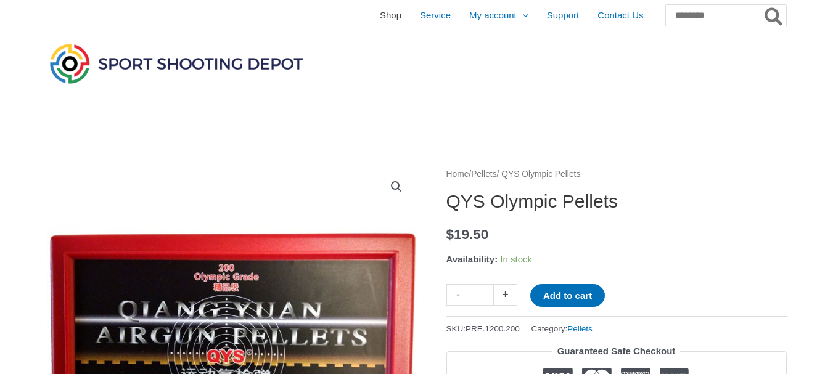
click at [380, 12] on span "Shop" at bounding box center [391, 15] width 22 height 31
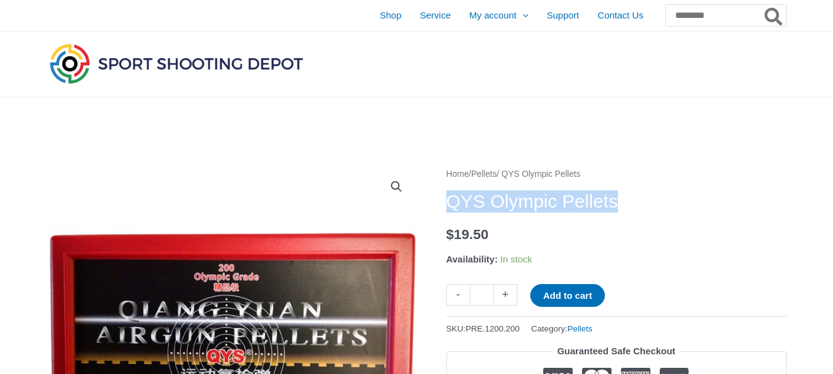
drag, startPoint x: 449, startPoint y: 203, endPoint x: 642, endPoint y: 205, distance: 193.5
click at [642, 205] on h1 "QYS Olympic Pellets" at bounding box center [616, 201] width 340 height 22
copy h1 "QYS Olympic Pellets"
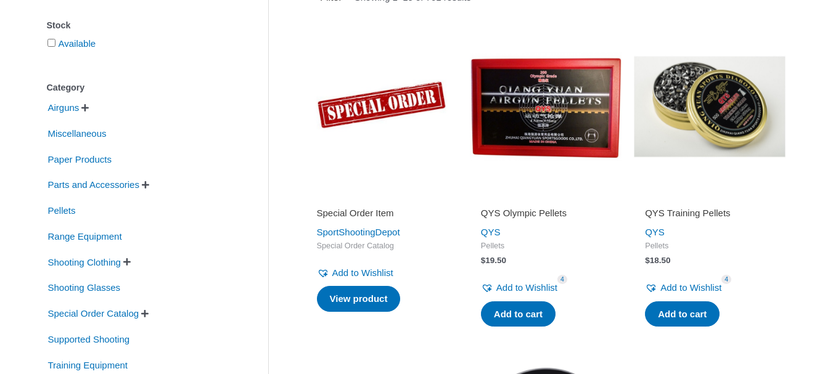
scroll to position [247, 0]
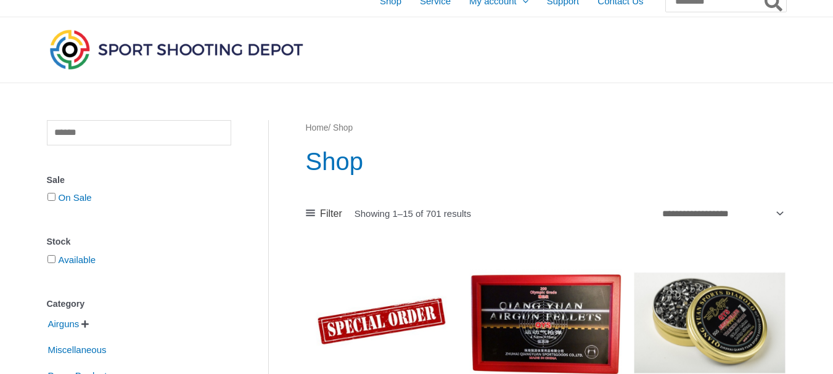
scroll to position [0, 0]
